Goal: Navigation & Orientation: Find specific page/section

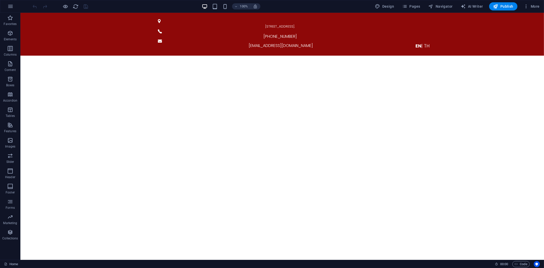
scroll to position [113, 0]
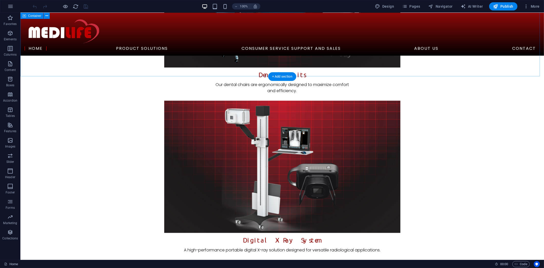
scroll to position [942, 0]
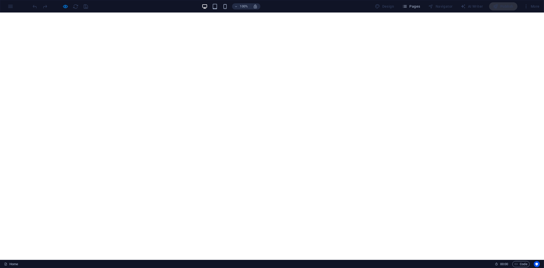
scroll to position [0, 0]
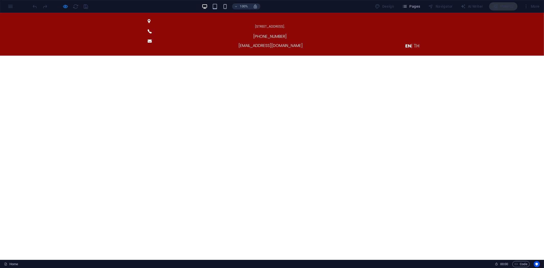
click at [411, 42] on span "| TH" at bounding box center [415, 45] width 8 height 6
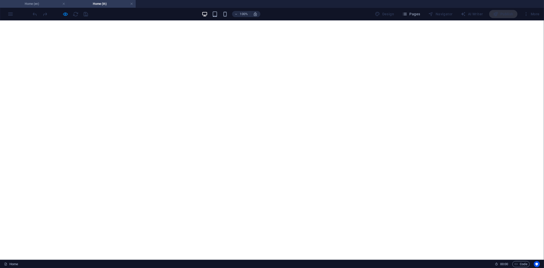
click at [44, 5] on h4 "Home (en)" at bounding box center [34, 4] width 68 height 6
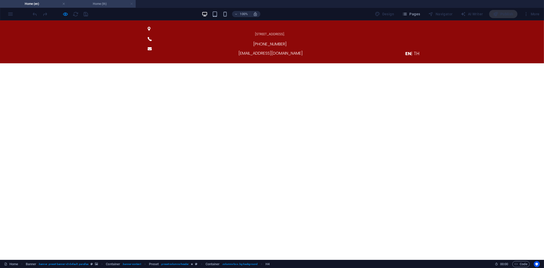
drag, startPoint x: 132, startPoint y: 4, endPoint x: 132, endPoint y: 8, distance: 4.1
click at [132, 4] on link at bounding box center [131, 4] width 3 height 5
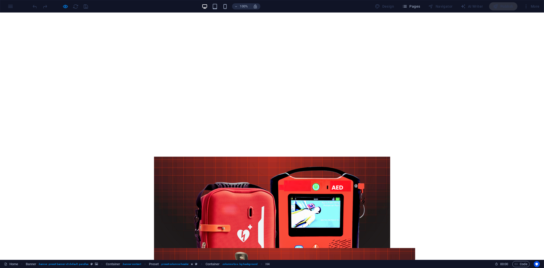
scroll to position [170, 0]
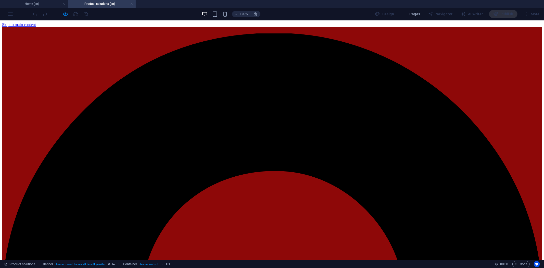
scroll to position [0, 0]
click at [43, 4] on h4 "Home (en)" at bounding box center [34, 4] width 68 height 6
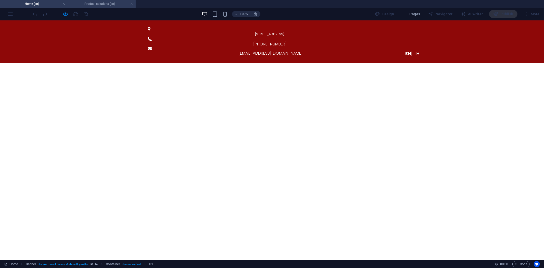
scroll to position [170, 0]
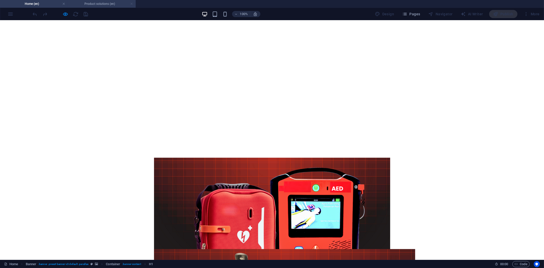
click at [133, 3] on link at bounding box center [131, 4] width 3 height 5
